Goal: Task Accomplishment & Management: Manage account settings

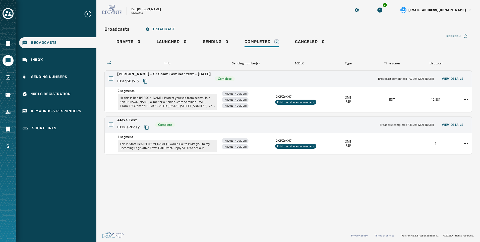
click at [5, 21] on div at bounding box center [8, 121] width 16 height 242
click at [6, 17] on icon "Toggle account select drawer" at bounding box center [8, 13] width 7 height 7
click at [5, 12] on icon "Toggle account select drawer" at bounding box center [8, 13] width 7 height 7
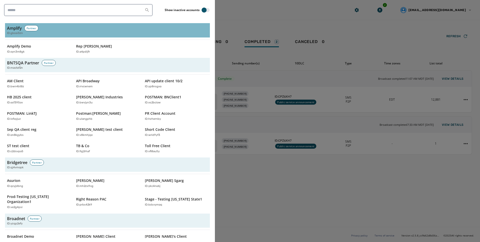
click at [20, 32] on span "ID: gbcoi3zn" at bounding box center [15, 33] width 16 height 4
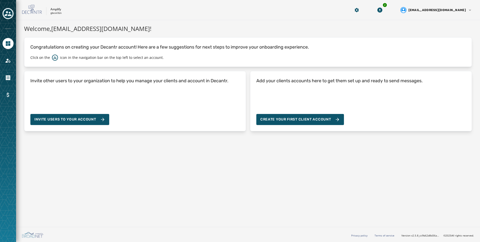
click at [15, 59] on div at bounding box center [8, 121] width 16 height 242
click at [11, 62] on link "Navigate to Account" at bounding box center [8, 60] width 11 height 11
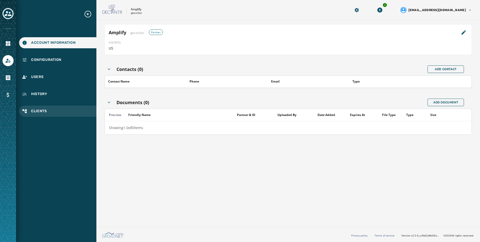
click at [46, 113] on span "Clients" at bounding box center [39, 110] width 16 height 5
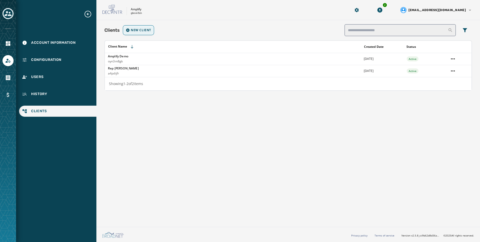
click at [138, 31] on span "New Client" at bounding box center [141, 30] width 20 height 4
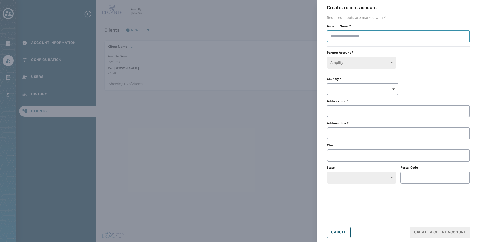
click at [371, 38] on input "Account Name *" at bounding box center [398, 36] width 143 height 12
paste input "**********"
type input "**********"
click at [366, 88] on button "button" at bounding box center [363, 89] width 72 height 12
click at [343, 101] on span "US" at bounding box center [350, 100] width 35 height 5
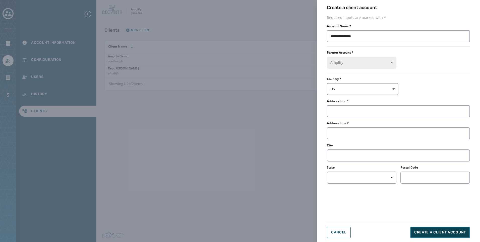
click at [447, 230] on span "Create a client account" at bounding box center [440, 231] width 52 height 5
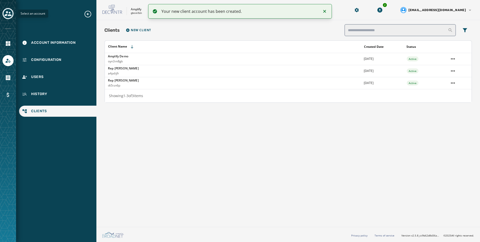
click at [9, 15] on icon "Toggle account select drawer" at bounding box center [8, 13] width 7 height 5
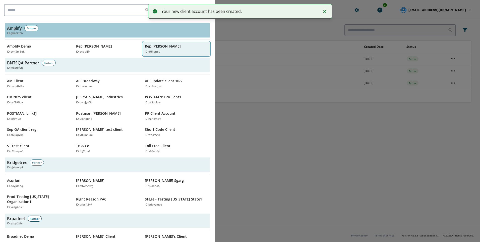
click at [160, 47] on p "Rep Mike Quigley" at bounding box center [163, 46] width 36 height 5
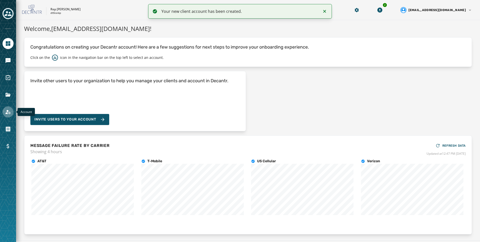
click at [10, 108] on link "Navigate to Account" at bounding box center [8, 111] width 11 height 11
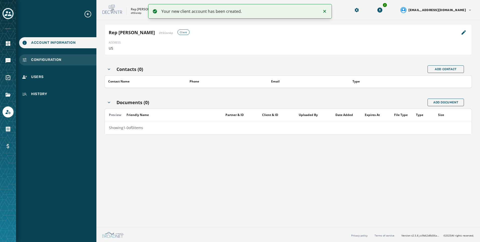
click at [63, 65] on div "Configuration" at bounding box center [57, 59] width 77 height 11
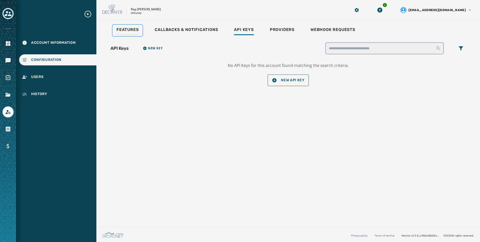
click at [135, 32] on div "Features" at bounding box center [127, 31] width 22 height 8
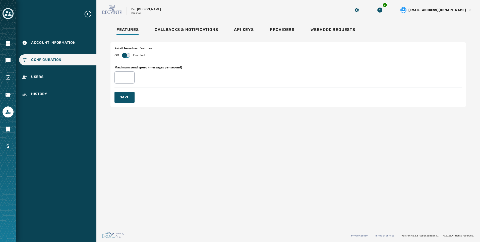
click at [127, 54] on span "button" at bounding box center [124, 55] width 5 height 5
click at [126, 100] on button "Save" at bounding box center [124, 97] width 20 height 11
click at [287, 32] on div "Providers" at bounding box center [282, 31] width 25 height 8
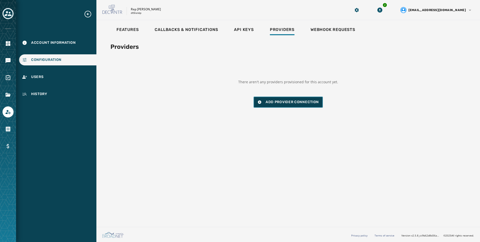
click at [272, 102] on span "Add Provider Connection" at bounding box center [292, 101] width 53 height 5
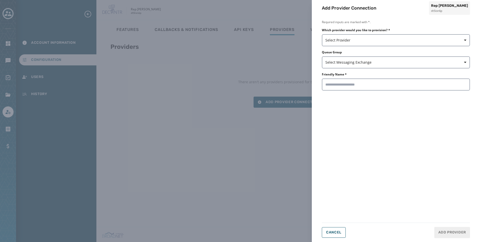
click at [351, 46] on div "Which provider would you like to provision? * Select Provider Queue Group Selec…" at bounding box center [396, 59] width 148 height 62
click at [351, 40] on span "Select Provider" at bounding box center [395, 40] width 141 height 5
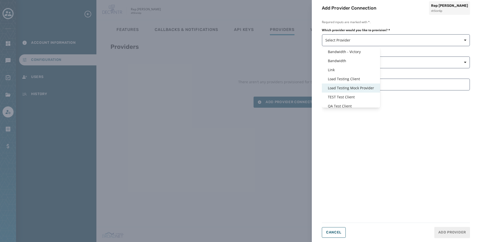
scroll to position [12, 0]
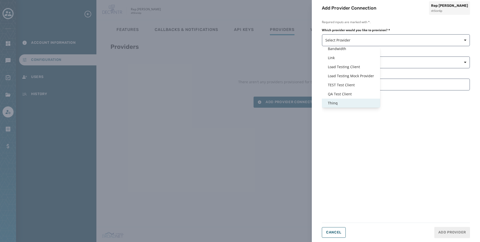
click at [340, 103] on span "Thinq" at bounding box center [351, 102] width 46 height 5
type input "*****"
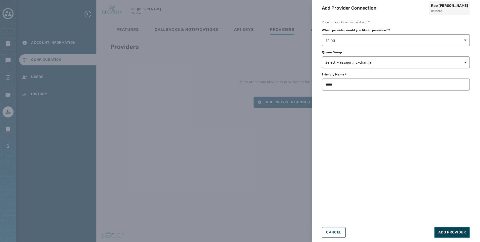
click at [461, 227] on button "Add Provider" at bounding box center [452, 231] width 36 height 11
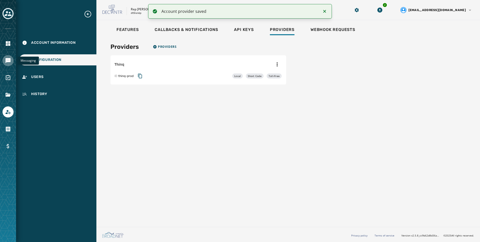
click at [9, 57] on icon "Navigate to Messaging" at bounding box center [8, 60] width 6 height 6
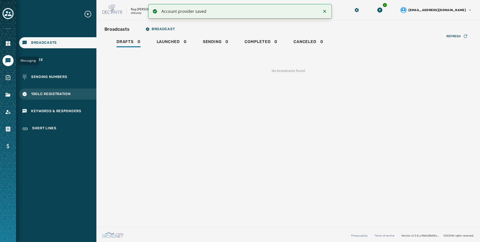
click at [48, 94] on span "10DLC Registration" at bounding box center [51, 93] width 40 height 5
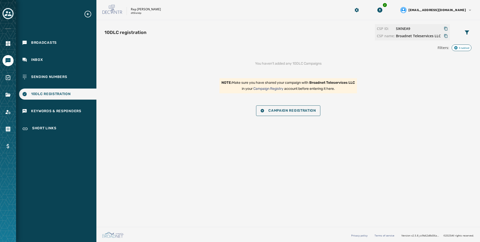
click at [331, 103] on div "You haven't added any 10DLC Campaigns NOTE: Make sure you have shared your camp…" at bounding box center [288, 88] width 368 height 67
click at [312, 110] on span "Campaign Registration" at bounding box center [288, 110] width 56 height 4
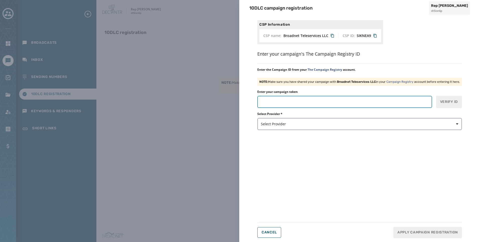
click at [318, 103] on input "Enter your campaign token" at bounding box center [344, 102] width 175 height 12
paste input "*******"
type input "*******"
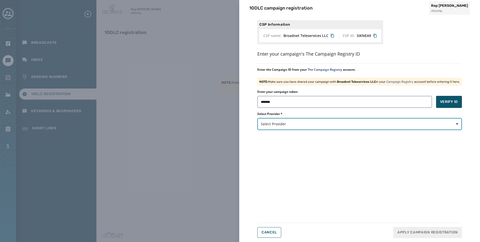
click at [308, 125] on span "Select Provider" at bounding box center [360, 123] width 198 height 5
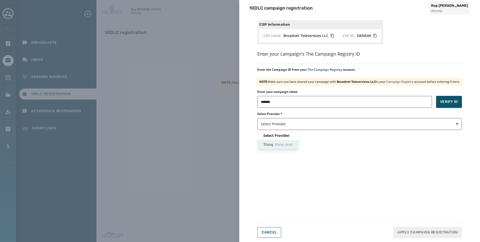
click at [286, 144] on span "thinq-prod" at bounding box center [283, 144] width 17 height 5
click at [448, 102] on span "Verify ID" at bounding box center [449, 101] width 18 height 5
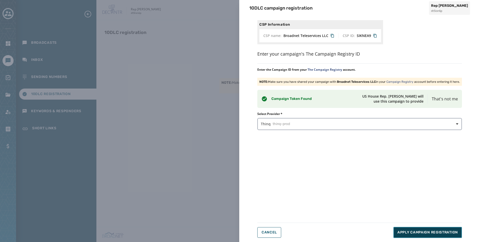
click at [455, 231] on span "Apply Campaign Registration" at bounding box center [427, 231] width 61 height 5
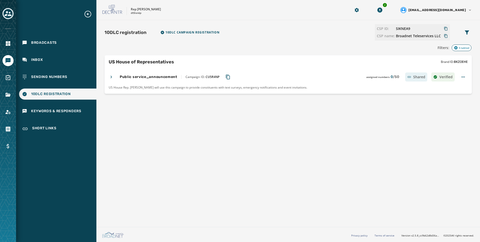
click at [74, 81] on div "Sending Numbers" at bounding box center [57, 76] width 77 height 11
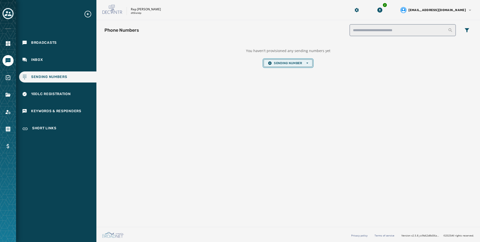
click at [287, 65] on button "Sending Number Open options" at bounding box center [288, 63] width 49 height 8
click at [288, 71] on span "Local Long Code" at bounding box center [288, 71] width 40 height 4
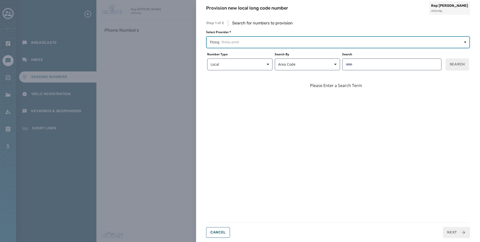
click at [264, 45] on button "Thinq thinq-prod" at bounding box center [338, 42] width 264 height 12
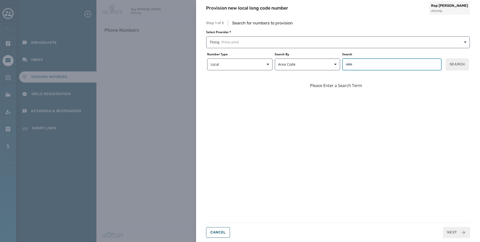
click at [413, 66] on input "Search" at bounding box center [391, 64] width 99 height 12
type input "*****"
click at [460, 68] on button "Search" at bounding box center [457, 64] width 23 height 12
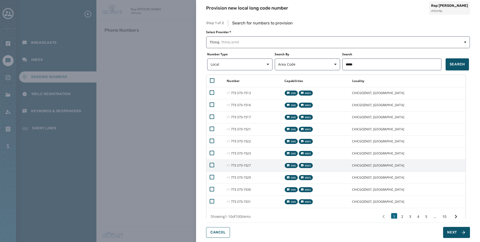
click at [215, 165] on td at bounding box center [215, 165] width 17 height 12
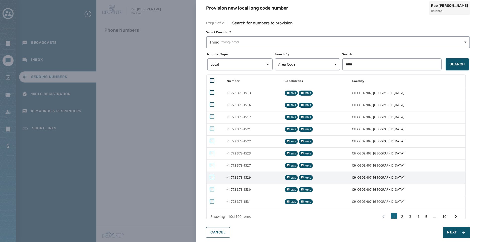
click at [212, 181] on td at bounding box center [215, 177] width 17 height 12
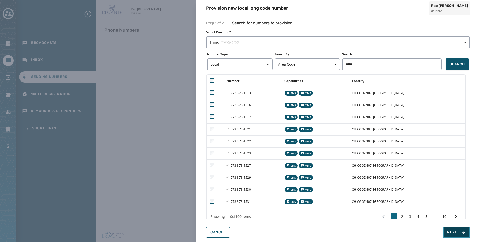
click at [462, 228] on button "Next" at bounding box center [456, 231] width 27 height 11
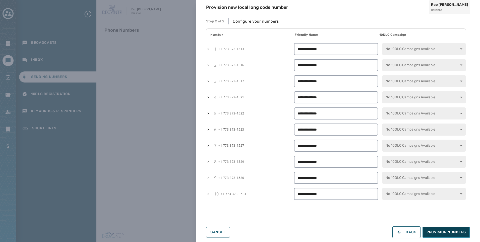
click at [452, 228] on button "Provision Numbers" at bounding box center [446, 231] width 47 height 11
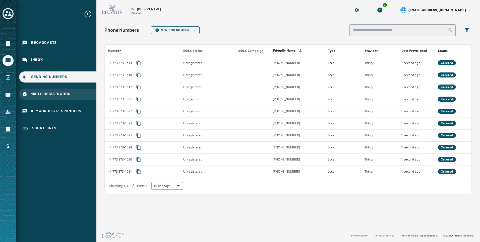
click at [51, 89] on div "10DLC Registration" at bounding box center [57, 93] width 77 height 11
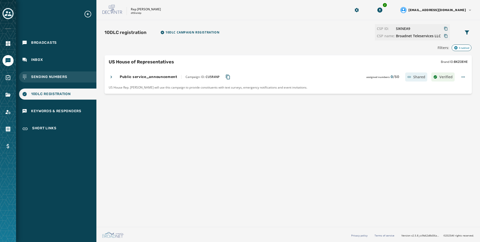
click at [65, 79] on span "Sending Numbers" at bounding box center [49, 76] width 36 height 5
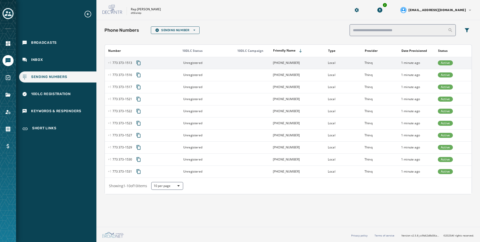
click at [362, 63] on td "Thinq" at bounding box center [380, 63] width 37 height 12
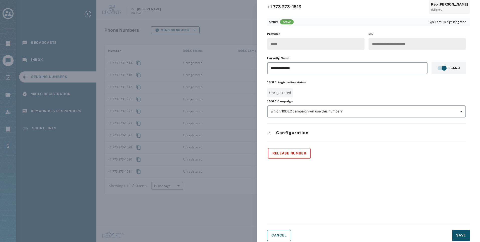
click at [366, 122] on div "**********" at bounding box center [366, 95] width 199 height 127
click at [369, 113] on span "Which 10DLC campaign will use this number?" at bounding box center [367, 111] width 192 height 5
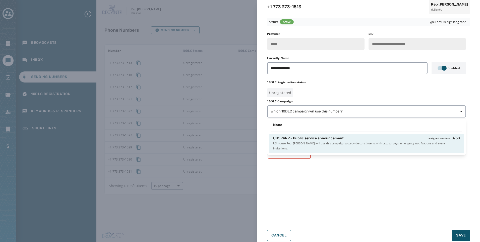
click at [371, 137] on div "CU5R4NP - Public service announcement assigned numbers 0 / 50" at bounding box center [366, 138] width 187 height 5
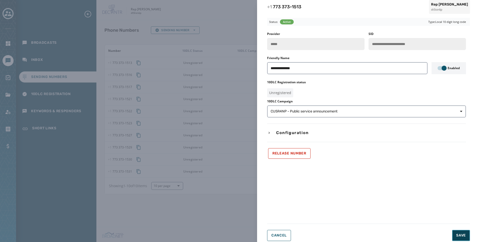
click at [465, 233] on span "Save" at bounding box center [461, 234] width 10 height 5
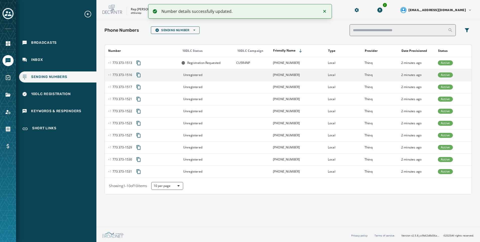
click at [223, 75] on div "Unregistered" at bounding box center [207, 75] width 52 height 4
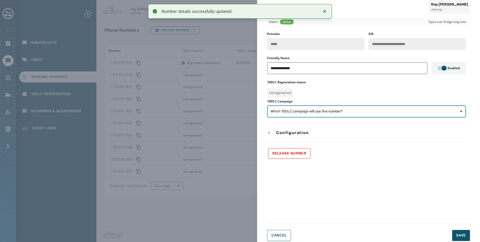
click at [372, 113] on span "Which 10DLC campaign will use this number?" at bounding box center [367, 111] width 192 height 5
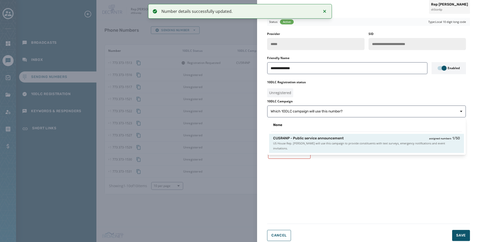
click at [362, 145] on span "US House Rep. Mike Quigley will use this campaign to provide constituents with …" at bounding box center [366, 146] width 187 height 10
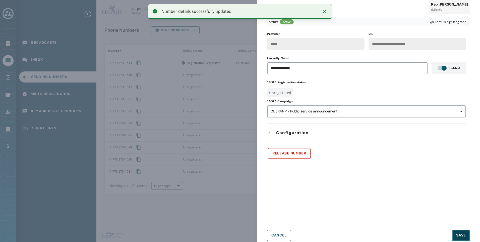
drag, startPoint x: 462, startPoint y: 230, endPoint x: 460, endPoint y: 225, distance: 5.6
click at [462, 230] on button "Save" at bounding box center [461, 234] width 18 height 11
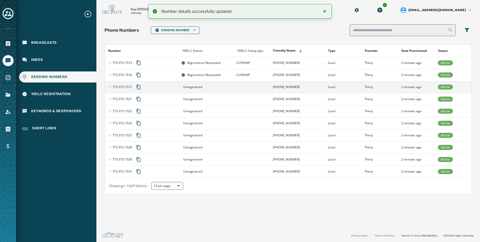
click at [245, 86] on td at bounding box center [251, 87] width 37 height 12
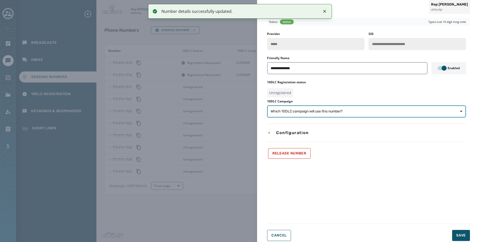
click at [320, 114] on button "Which 10DLC campaign will use this number?" at bounding box center [366, 111] width 199 height 12
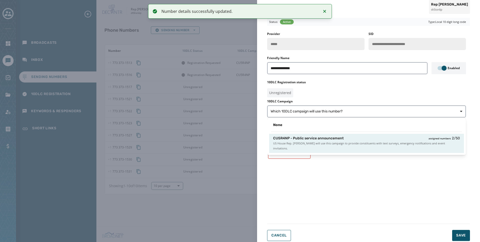
click at [343, 143] on span "US House Rep. Mike Quigley will use this campaign to provide constituents with …" at bounding box center [366, 146] width 187 height 10
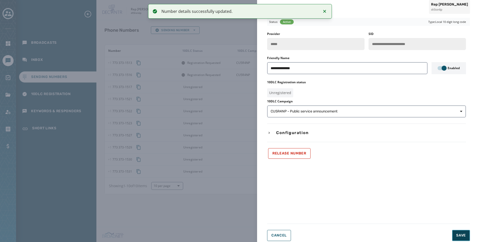
click at [466, 232] on button "Save" at bounding box center [461, 234] width 18 height 11
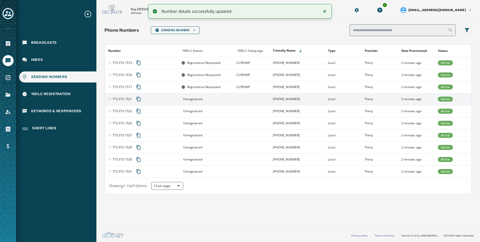
click at [305, 100] on td "+1 773 373-1521" at bounding box center [297, 99] width 55 height 12
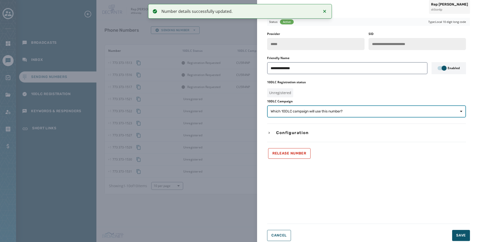
click at [331, 112] on span "Which 10DLC campaign will use this number?" at bounding box center [307, 111] width 72 height 5
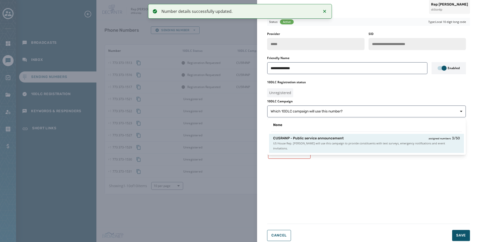
click at [340, 138] on span "CU5R4NP - Public service announcement" at bounding box center [308, 138] width 71 height 5
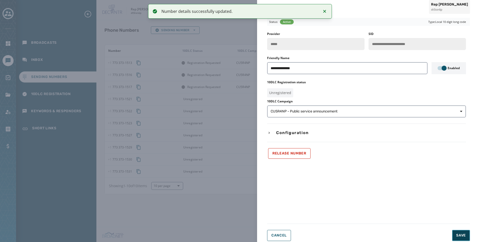
click at [460, 234] on span "Save" at bounding box center [461, 234] width 10 height 5
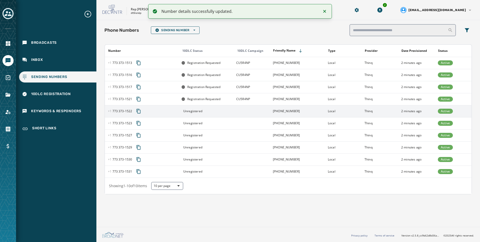
click at [241, 114] on td at bounding box center [251, 111] width 37 height 12
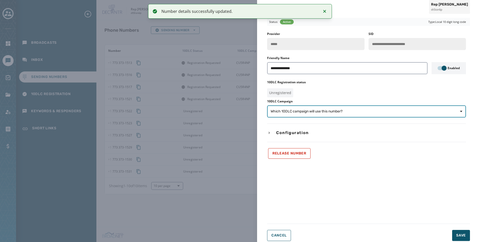
click at [412, 112] on span "Which 10DLC campaign will use this number?" at bounding box center [367, 111] width 192 height 5
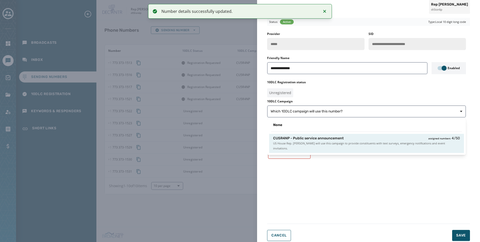
click at [357, 138] on div "CU5R4NP - Public service announcement assigned numbers 4 / 50" at bounding box center [366, 138] width 187 height 5
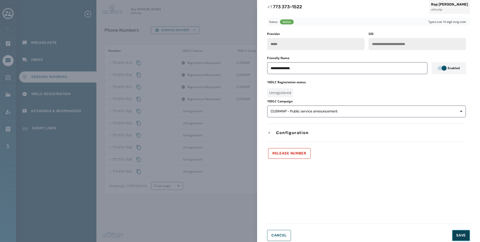
click at [468, 235] on button "Save" at bounding box center [461, 234] width 18 height 11
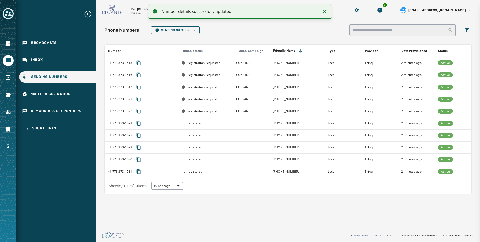
click at [218, 121] on td "Unregistered" at bounding box center [205, 123] width 55 height 12
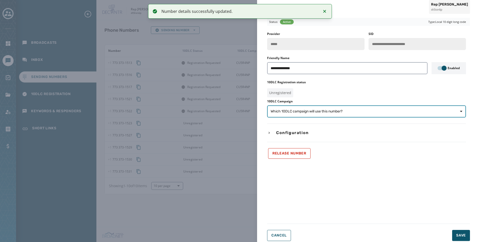
click at [367, 111] on span "Which 10DLC campaign will use this number?" at bounding box center [367, 111] width 192 height 5
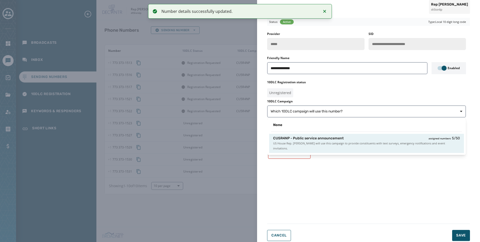
drag, startPoint x: 369, startPoint y: 115, endPoint x: 373, endPoint y: 136, distance: 21.2
click at [372, 136] on div "CU5R4NP - Public service announcement assigned numbers 5 / 50" at bounding box center [366, 138] width 187 height 5
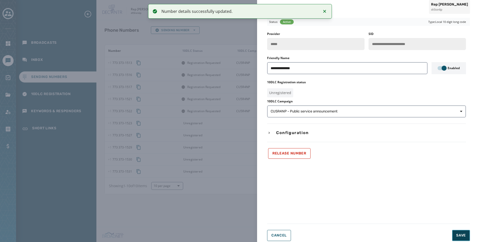
click at [461, 230] on button "Save" at bounding box center [461, 234] width 18 height 11
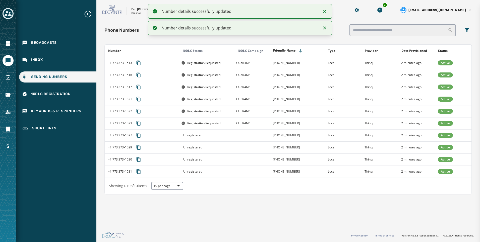
click at [306, 136] on td "+1 773 373-1527" at bounding box center [297, 135] width 55 height 12
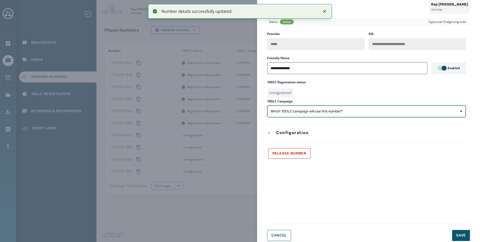
click at [342, 109] on span "Which 10DLC campaign will use this number?" at bounding box center [307, 111] width 72 height 5
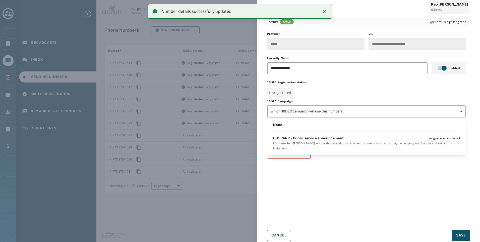
click at [348, 138] on div "CU5R4NP - Public service announcement assigned numbers 6 / 50" at bounding box center [366, 138] width 187 height 5
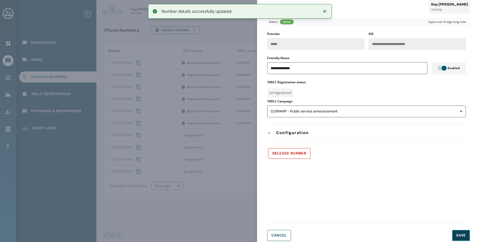
click at [466, 233] on button "Save" at bounding box center [461, 234] width 18 height 11
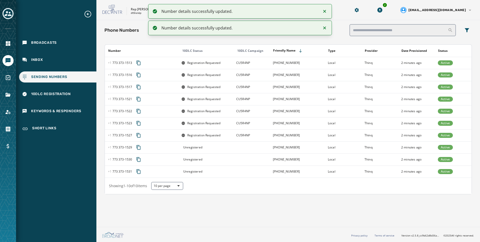
click at [210, 151] on td "Unregistered" at bounding box center [205, 147] width 55 height 12
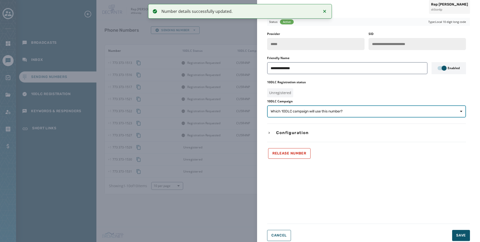
click at [337, 112] on span "Which 10DLC campaign will use this number?" at bounding box center [307, 111] width 72 height 5
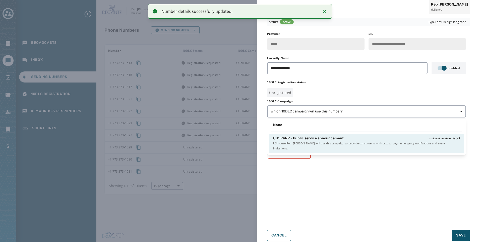
click at [350, 144] on span "US House Rep. Mike Quigley will use this campaign to provide constituents with …" at bounding box center [366, 146] width 187 height 10
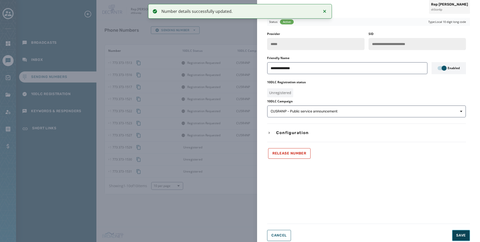
click at [462, 233] on span "Save" at bounding box center [461, 234] width 10 height 5
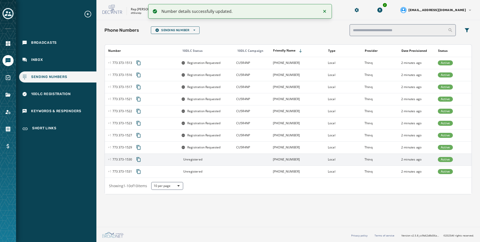
click at [227, 160] on div "Unregistered" at bounding box center [207, 159] width 52 height 4
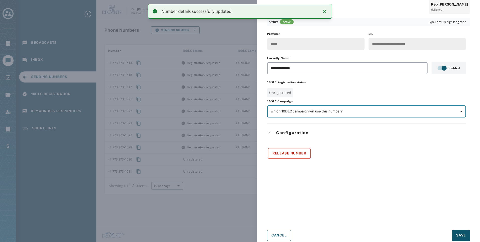
click at [307, 112] on span "Which 10DLC campaign will use this number?" at bounding box center [307, 111] width 72 height 5
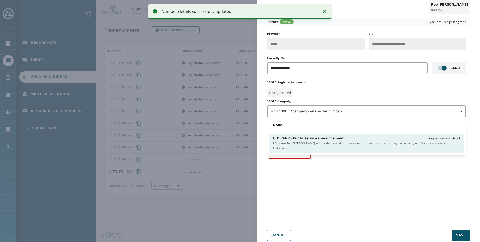
click at [316, 138] on span "CU5R4NP - Public service announcement" at bounding box center [308, 138] width 71 height 5
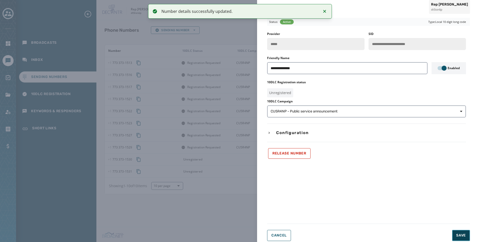
click at [454, 236] on button "Save" at bounding box center [461, 234] width 18 height 11
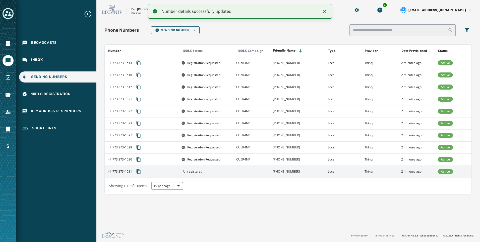
click at [263, 170] on td at bounding box center [251, 171] width 37 height 12
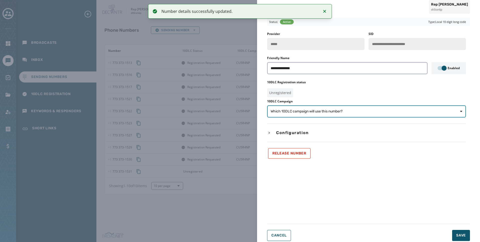
click at [305, 112] on span "Which 10DLC campaign will use this number?" at bounding box center [307, 111] width 72 height 5
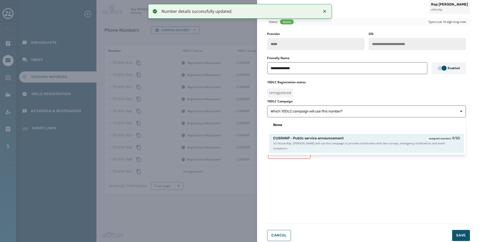
click at [326, 138] on span "CU5R4NP - Public service announcement" at bounding box center [308, 138] width 71 height 5
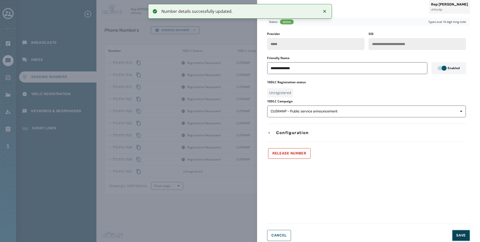
click at [454, 237] on button "Save" at bounding box center [461, 234] width 18 height 11
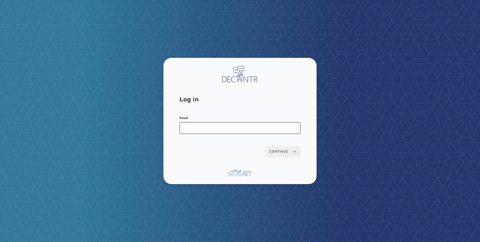
click at [275, 125] on input "Email" at bounding box center [240, 128] width 121 height 12
type input "**********"
click at [275, 151] on span "Continue" at bounding box center [282, 151] width 27 height 5
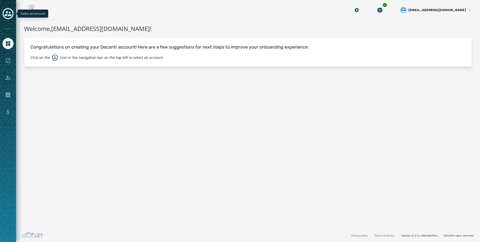
click at [6, 15] on icon "Toggle account select drawer" at bounding box center [8, 13] width 7 height 5
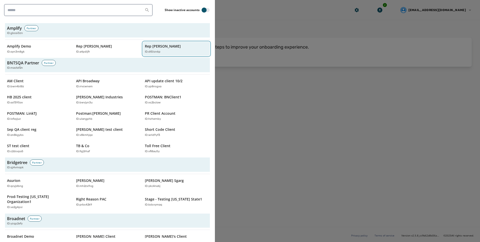
click at [163, 53] on div "ID: dt5isn6p" at bounding box center [174, 52] width 58 height 4
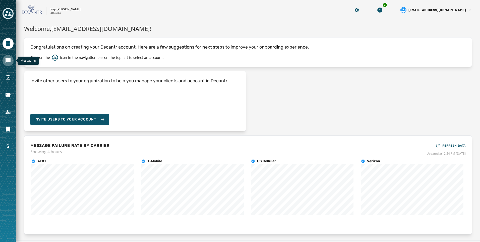
click at [6, 62] on icon "Navigate to Messaging" at bounding box center [8, 60] width 5 height 5
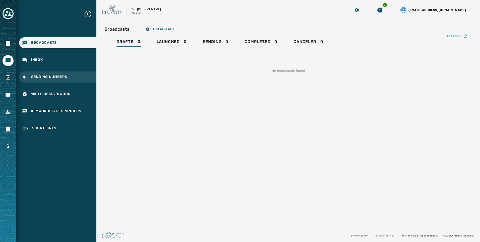
click at [49, 74] on span "Sending Numbers" at bounding box center [49, 76] width 36 height 5
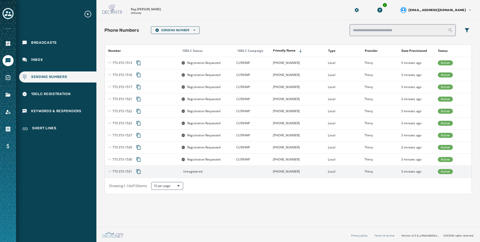
click at [363, 173] on td "Thinq" at bounding box center [380, 171] width 37 height 12
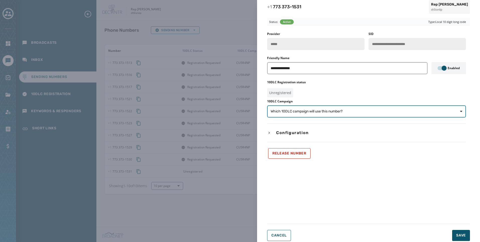
click at [338, 113] on span "Which 10DLC campaign will use this number?" at bounding box center [307, 111] width 72 height 5
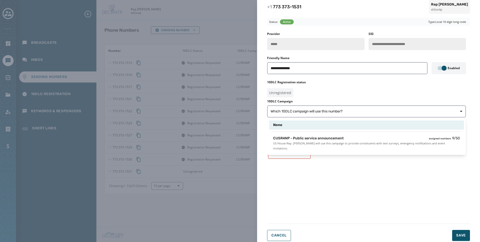
click at [342, 137] on span "CU5R4NP - Public service announcement" at bounding box center [308, 138] width 71 height 5
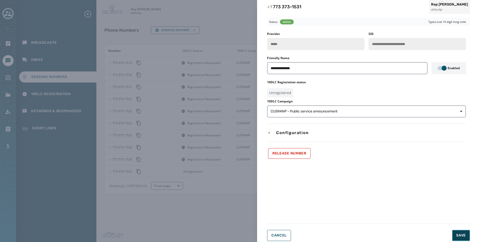
click at [461, 230] on button "Save" at bounding box center [461, 234] width 18 height 11
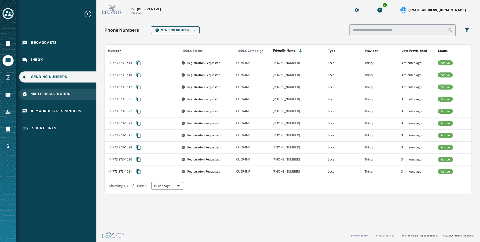
click at [88, 95] on div "10DLC Registration" at bounding box center [57, 93] width 77 height 11
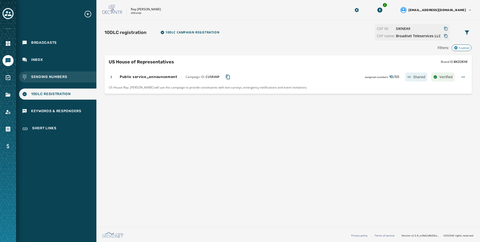
click at [87, 76] on div "Sending Numbers" at bounding box center [57, 76] width 77 height 11
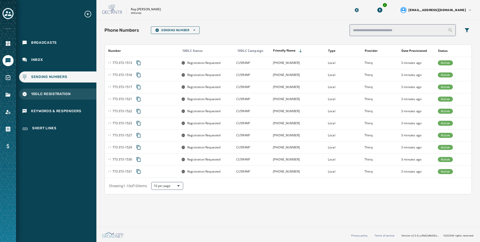
click at [43, 98] on div "10DLC Registration" at bounding box center [57, 93] width 77 height 11
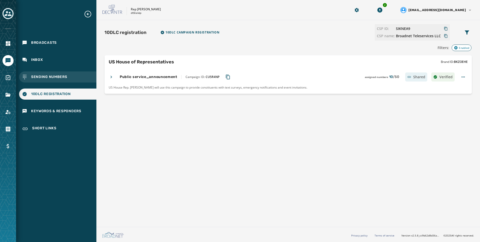
click at [74, 77] on div "Sending Numbers" at bounding box center [57, 76] width 77 height 11
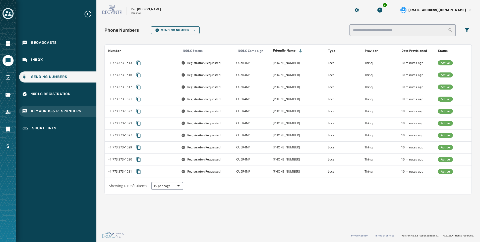
click at [63, 111] on span "Keywords & Responders" at bounding box center [56, 110] width 50 height 5
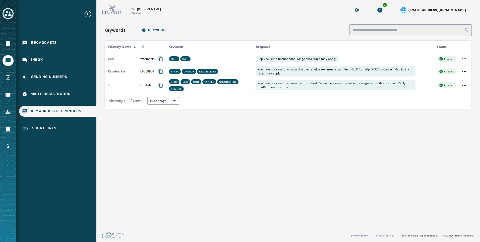
click at [460, 70] on html "Broadcasts Inbox Sending Numbers 10DLC Registration Keywords & Responders Short…" at bounding box center [240, 121] width 480 height 242
click at [462, 78] on div "Edit" at bounding box center [465, 81] width 24 height 8
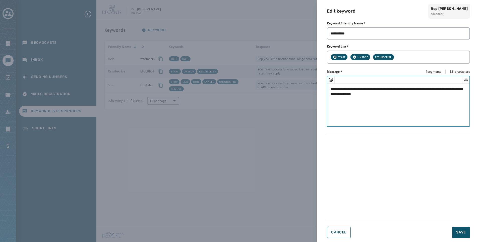
drag, startPoint x: 424, startPoint y: 99, endPoint x: 216, endPoint y: 64, distance: 211.1
click at [216, 64] on div "**********" at bounding box center [240, 121] width 480 height 242
paste textarea "**********"
click at [328, 93] on textarea "**********" at bounding box center [398, 103] width 142 height 41
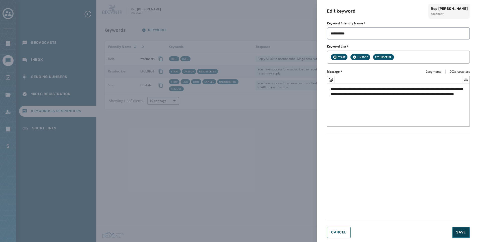
click at [457, 234] on button "Save" at bounding box center [461, 231] width 18 height 11
type textarea "**********"
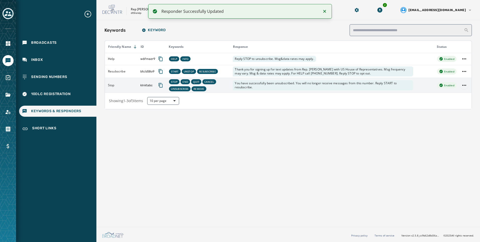
click at [461, 85] on html "Responder Successfully Updated Broadcasts Inbox Sending Numbers 10DLC Registrat…" at bounding box center [240, 121] width 480 height 242
click at [461, 93] on div "Edit" at bounding box center [465, 95] width 24 height 8
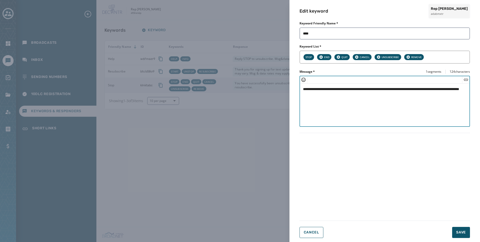
paste textarea "Enter your keyword response"
drag, startPoint x: 396, startPoint y: 100, endPoint x: 246, endPoint y: 78, distance: 151.5
click at [304, 92] on textarea "**********" at bounding box center [384, 103] width 169 height 41
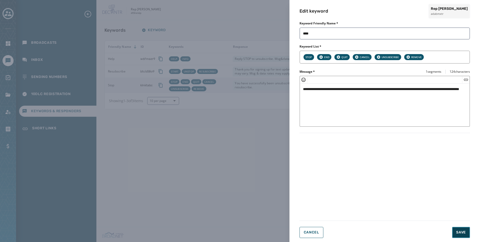
click at [456, 233] on span "Save" at bounding box center [461, 231] width 10 height 5
type textarea "**********"
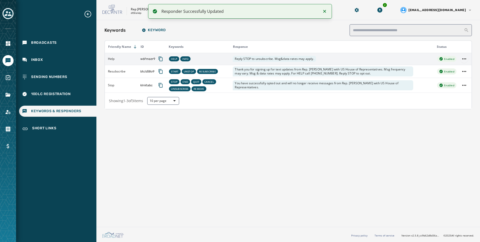
click at [466, 59] on html "Responder Successfully Updated Broadcasts Inbox Sending Numbers 10DLC Registrat…" at bounding box center [240, 121] width 480 height 242
click at [464, 68] on div "Edit" at bounding box center [465, 69] width 24 height 8
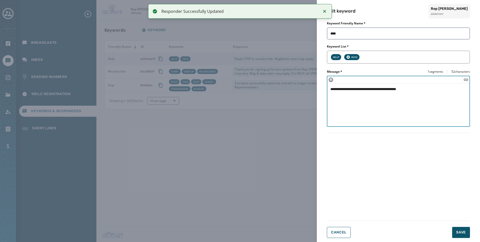
drag, startPoint x: 450, startPoint y: 89, endPoint x: 268, endPoint y: 83, distance: 181.6
click at [268, 83] on div "**********" at bounding box center [240, 121] width 480 height 242
paste textarea "**********"
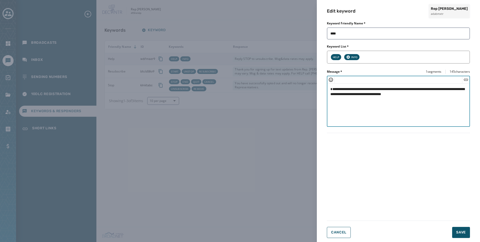
click at [329, 91] on textarea "**********" at bounding box center [398, 103] width 142 height 41
click at [459, 234] on button "Save" at bounding box center [461, 231] width 18 height 11
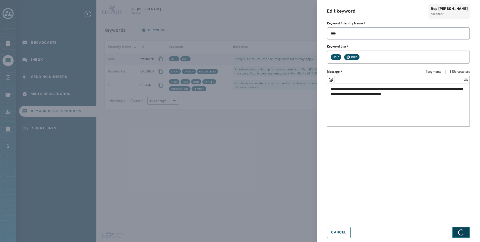
type textarea "**********"
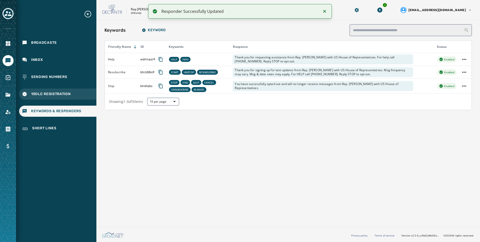
click at [59, 94] on span "10DLC Registration" at bounding box center [51, 93] width 40 height 5
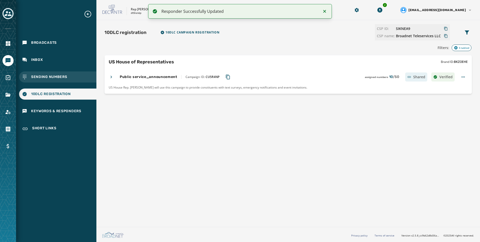
click at [52, 78] on span "Sending Numbers" at bounding box center [49, 76] width 36 height 5
